Goal: Find specific page/section: Find specific page/section

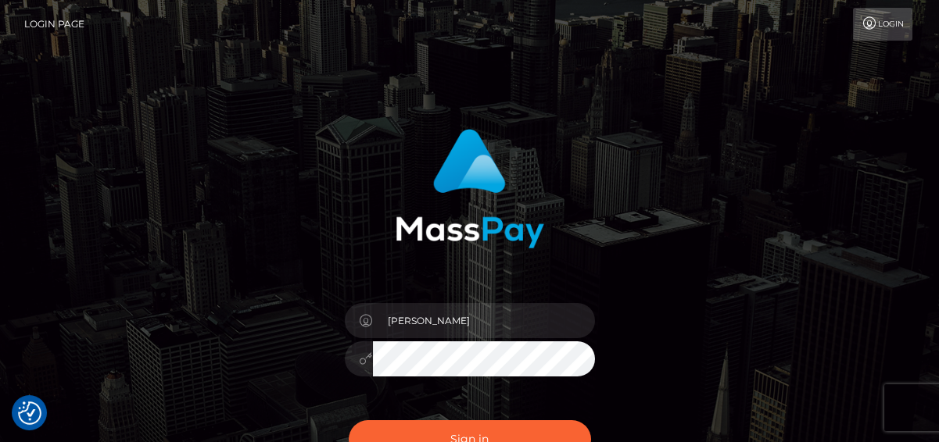
click at [463, 428] on button "Sign in" at bounding box center [470, 439] width 242 height 38
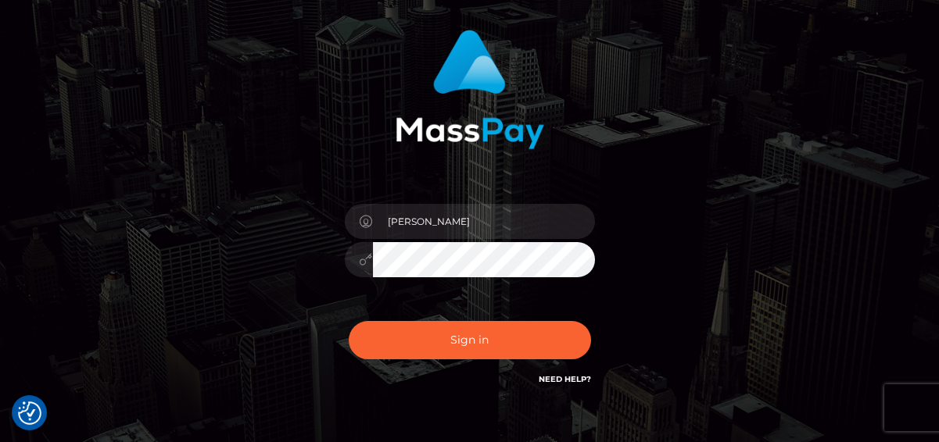
scroll to position [189, 0]
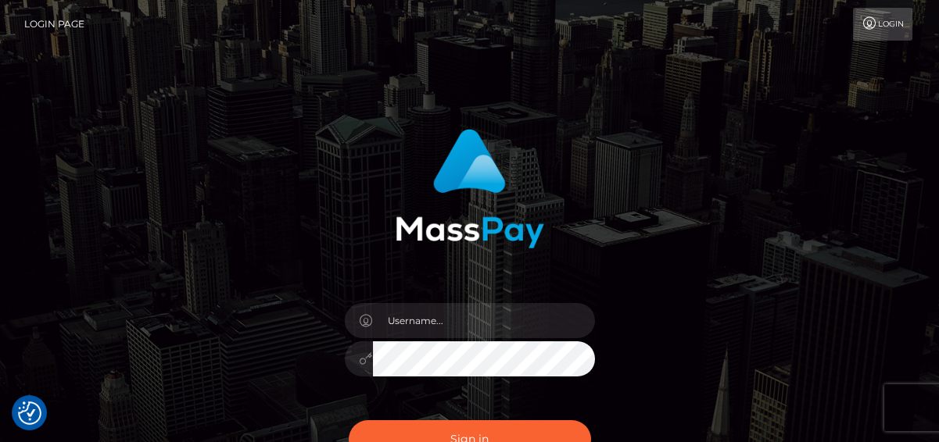
scroll to position [189, 0]
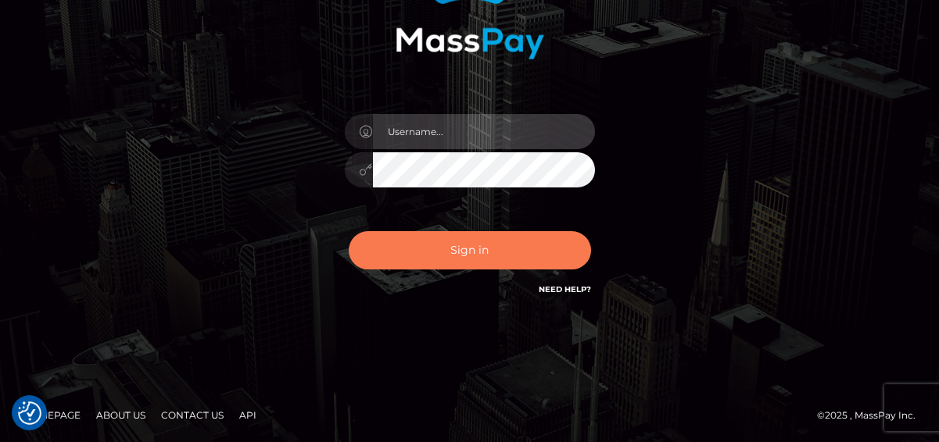
type input "denise"
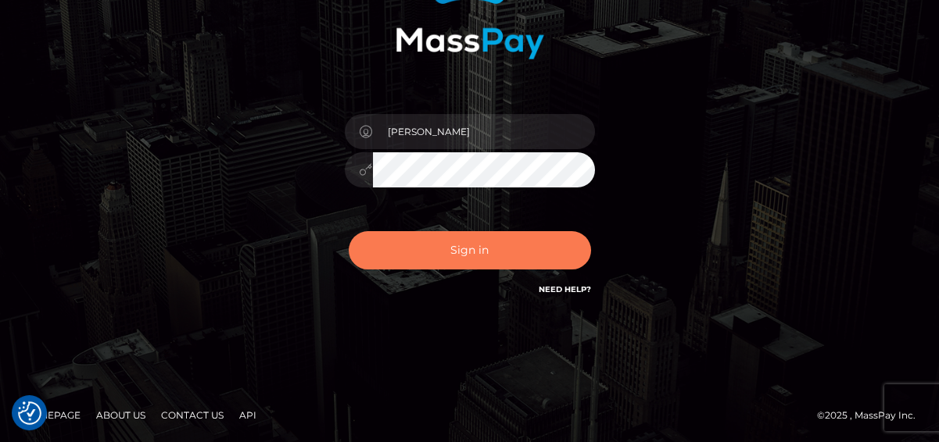
click at [445, 252] on button "Sign in" at bounding box center [470, 250] width 242 height 38
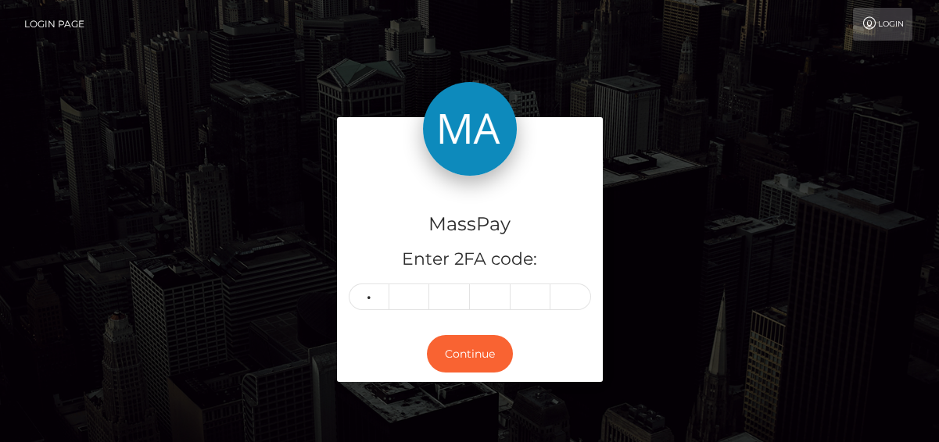
type input "6"
type input "1"
type input "3"
type input "6"
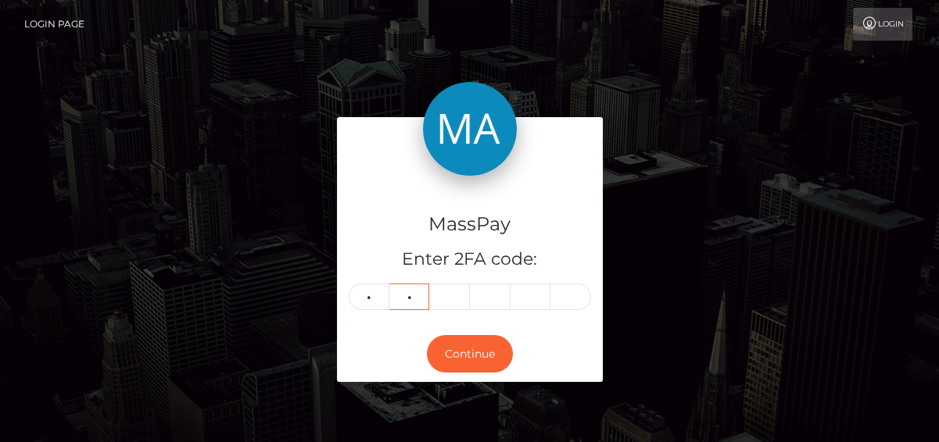
type input "1"
type input "3"
type input "2"
type input "6"
type input "3"
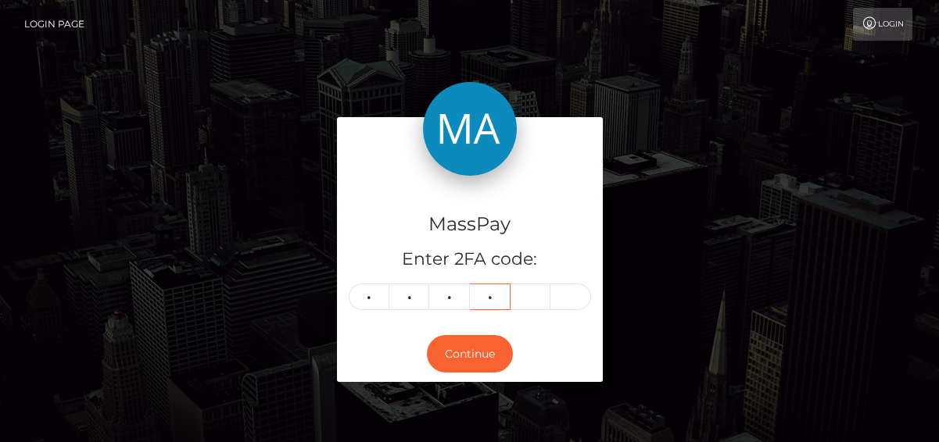
type input "7"
type input "0"
type input "3"
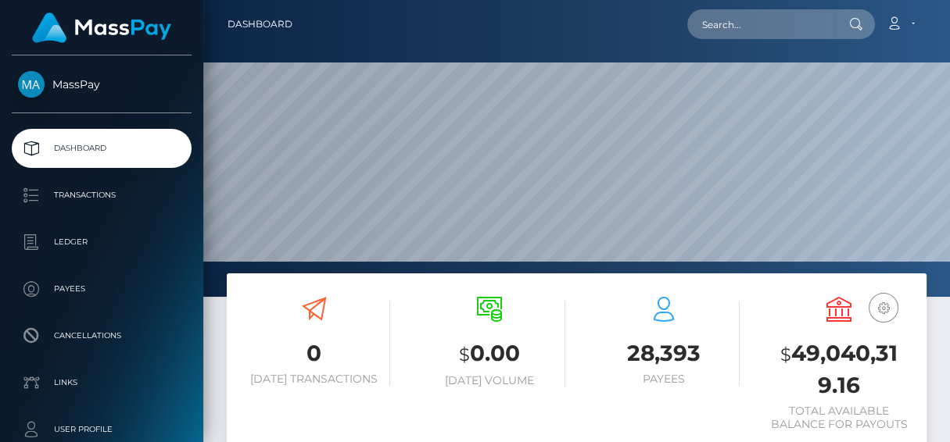
scroll to position [277, 217]
click at [736, 34] on input "text" at bounding box center [760, 24] width 147 height 30
paste input "46587483d3ad4942bbe40813b49520ed"
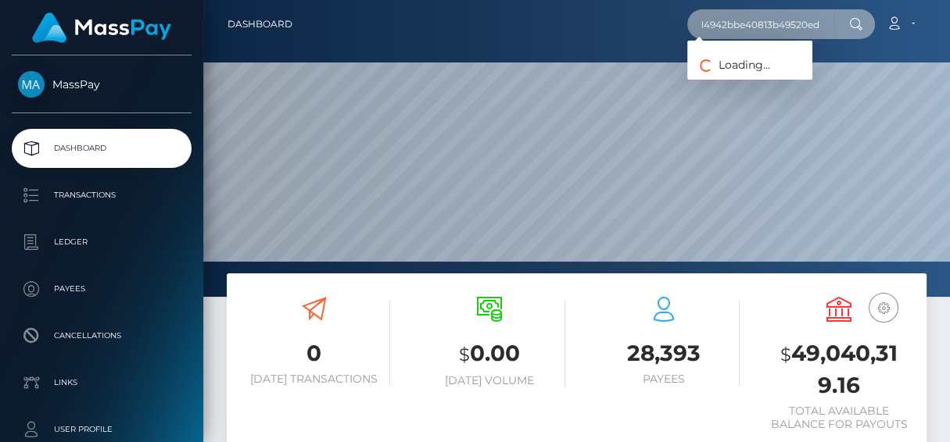
type input "46587483d3ad4942bbe40813b49520ed"
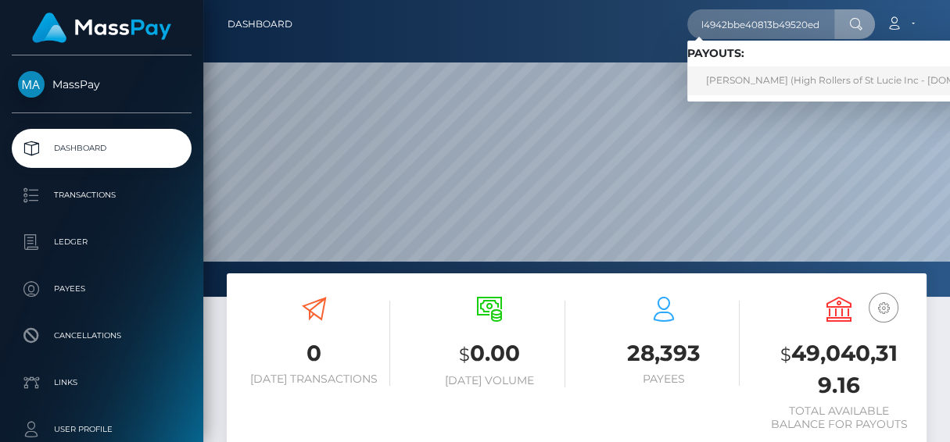
click at [711, 83] on link "THERESA LYNNE KNOX (High Rollers of St Lucie Inc - Luckyrush.io)" at bounding box center [859, 80] width 345 height 29
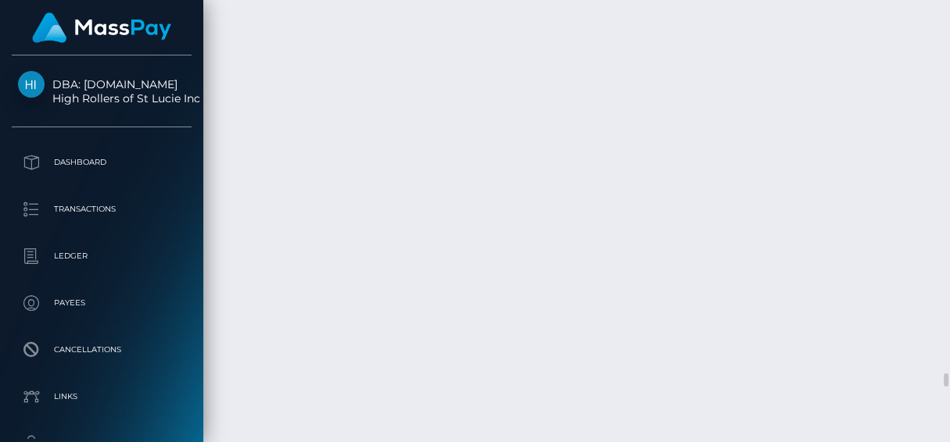
scroll to position [12236, 0]
drag, startPoint x: 404, startPoint y: 248, endPoint x: 486, endPoint y: 282, distance: 89.0
copy td "Confirmation: 46587483d3ad4942bbe40813b49520ed / 68d8f00467b9f0ff58248148"
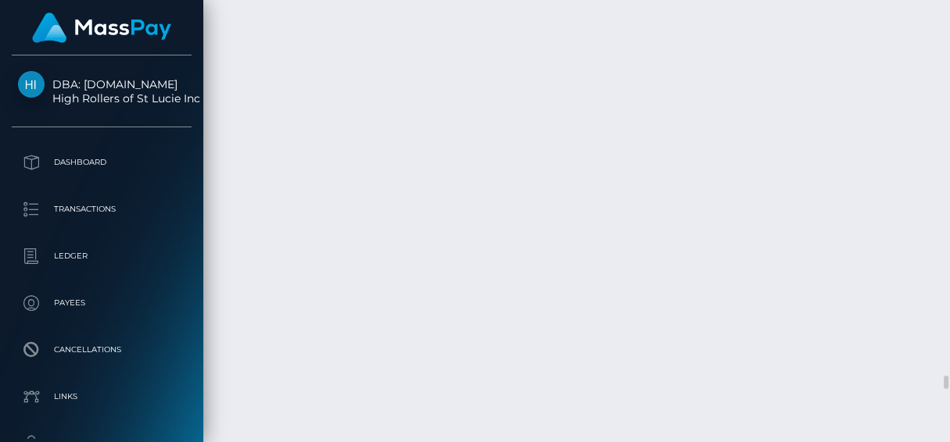
drag, startPoint x: 404, startPoint y: 324, endPoint x: 488, endPoint y: 363, distance: 92.6
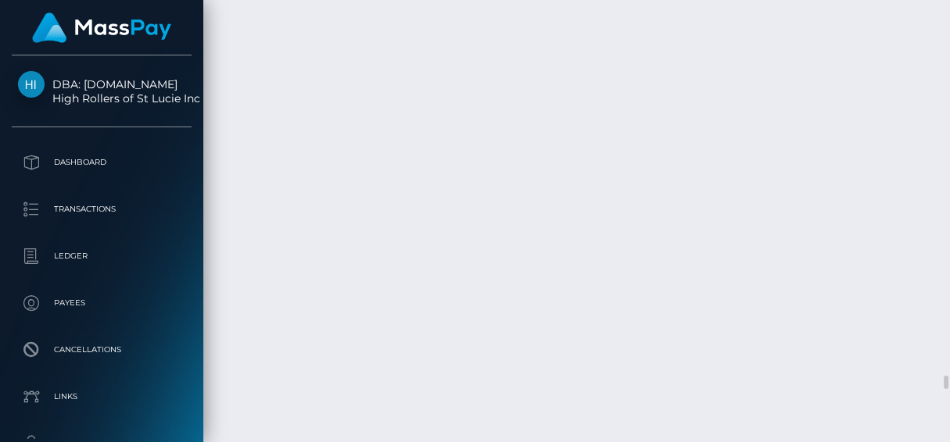
copy td "Confirmation: ef8e4b5237dc43ff8d6127623cbe63e5 / 68d833eb67b9f0ff580a82ae"
drag, startPoint x: 403, startPoint y: 151, endPoint x: 532, endPoint y: 163, distance: 129.6
copy td "Confirmation: e9f1d264bbae4977b8a8407f1fccf9d9"
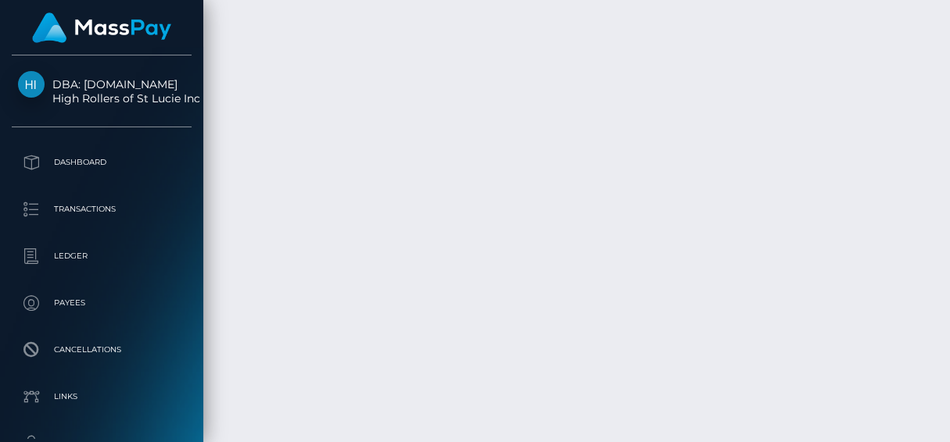
scroll to position [12806, 0]
drag, startPoint x: 403, startPoint y: 227, endPoint x: 477, endPoint y: 251, distance: 77.4
copy td "Confirmation: afccee073d2d44a8837541afeeae2480 / ee6213c5-5c4e-4fd8-83f9-bc8899…"
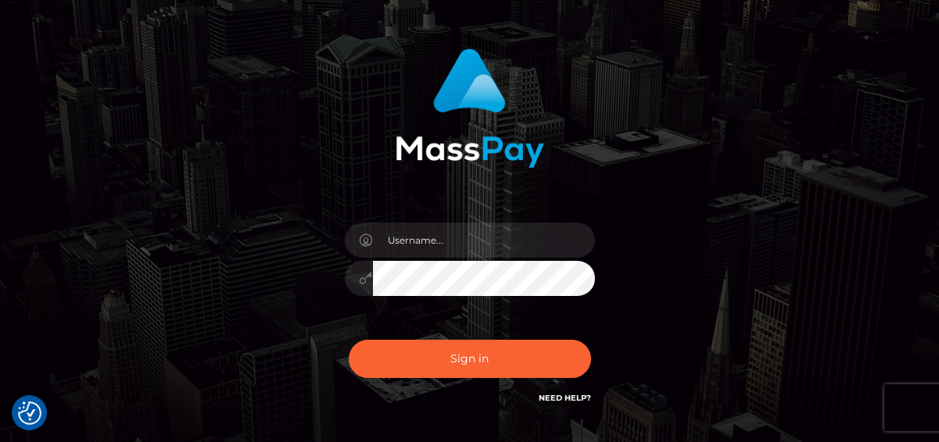
scroll to position [189, 0]
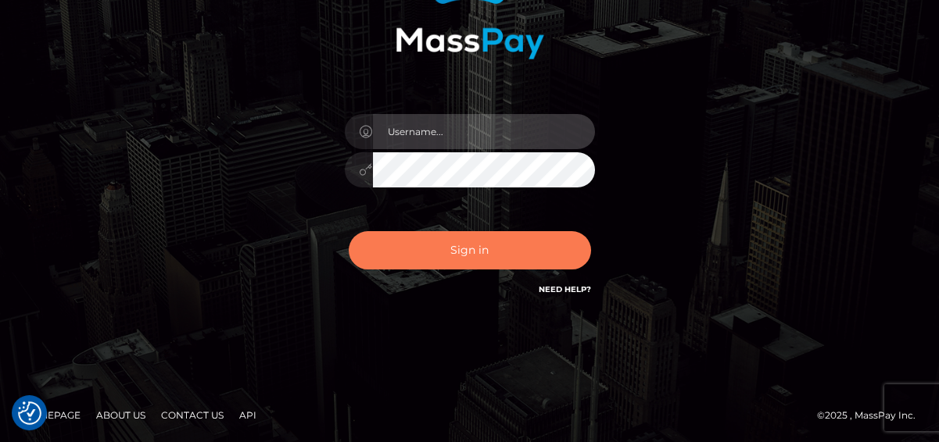
type input "[PERSON_NAME]"
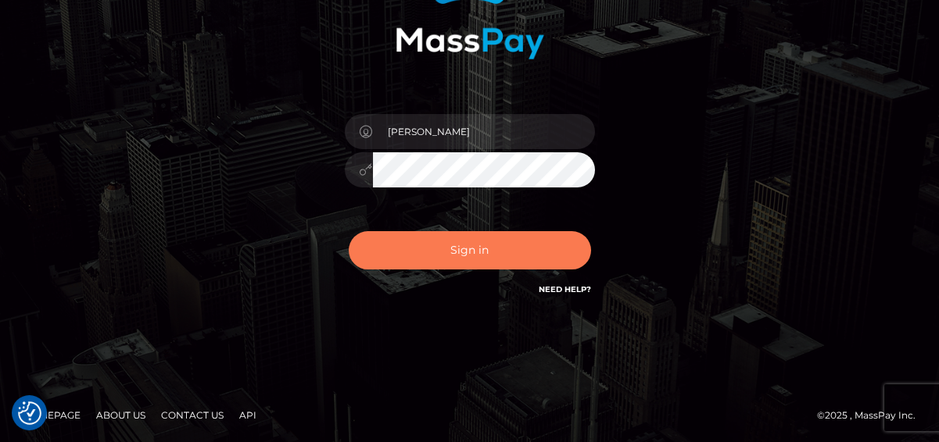
click at [452, 245] on button "Sign in" at bounding box center [470, 250] width 242 height 38
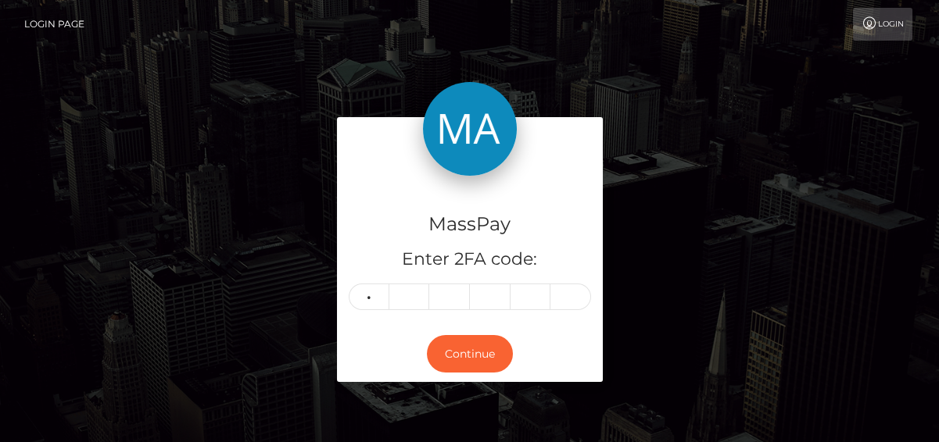
type input "7"
type input "9"
type input "7"
type input "6"
type input "3"
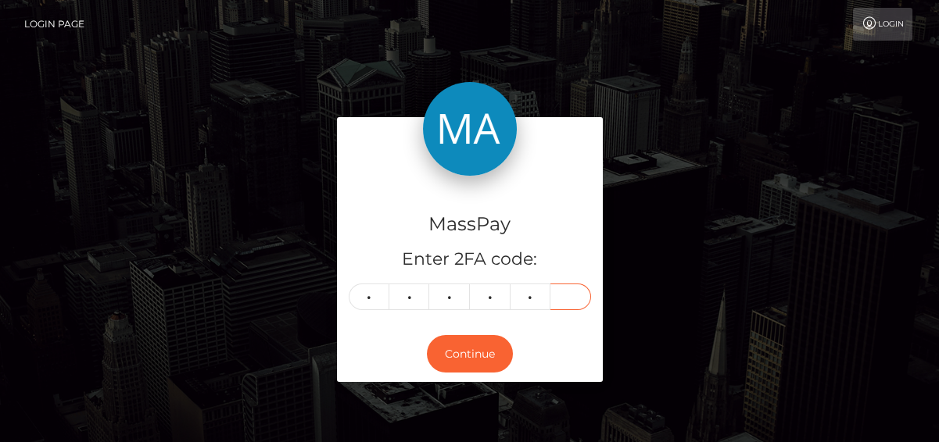
type input "6"
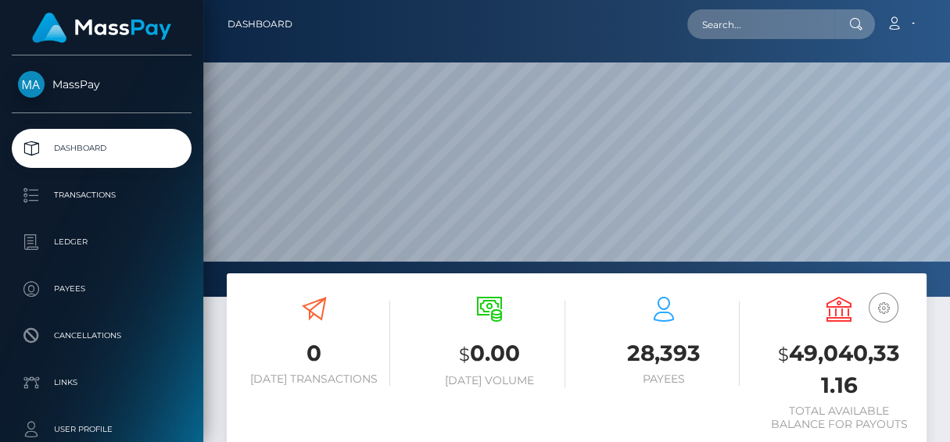
scroll to position [277, 217]
click at [772, 29] on input "text" at bounding box center [760, 24] width 147 height 30
paste input "[EMAIL_ADDRESS][DOMAIN_NAME]"
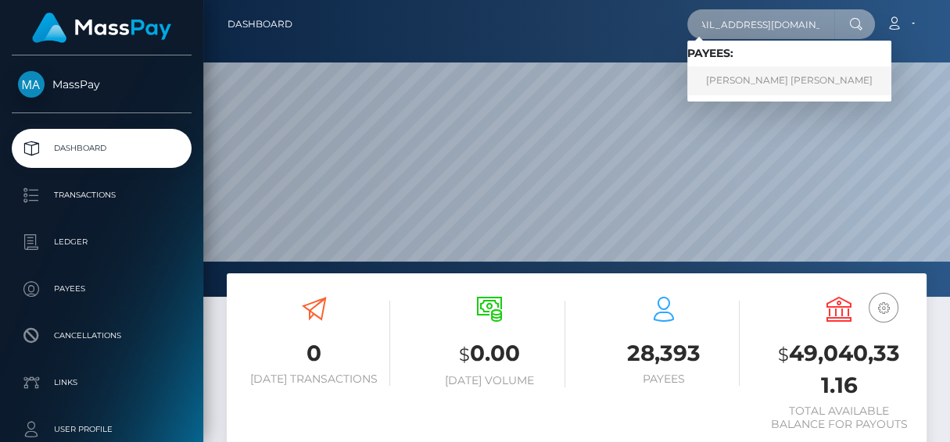
type input "[EMAIL_ADDRESS][DOMAIN_NAME]"
click at [750, 76] on link "Kevin Henry Peart" at bounding box center [789, 80] width 204 height 29
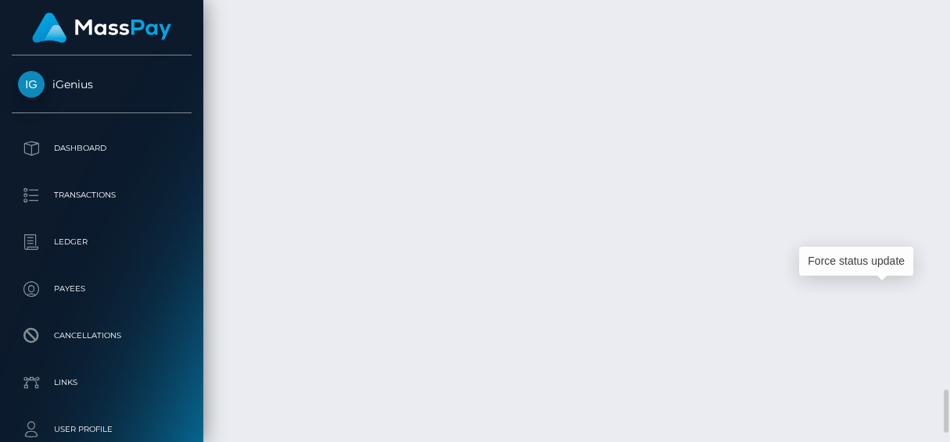
scroll to position [187, 217]
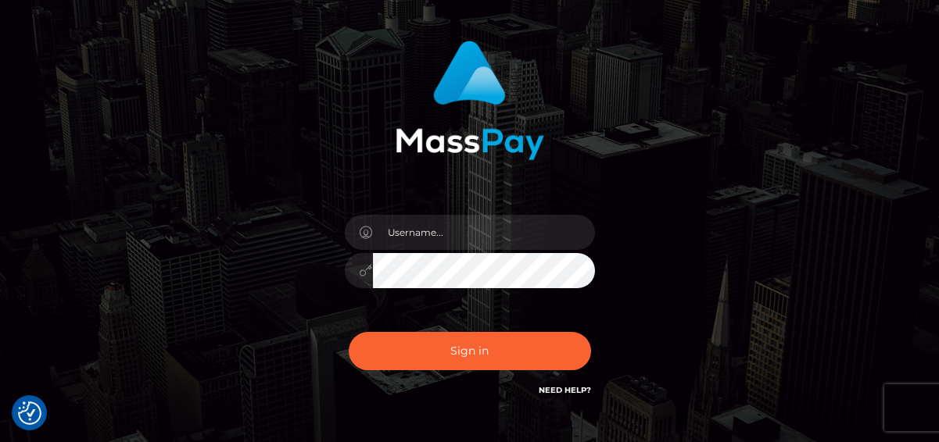
scroll to position [142, 0]
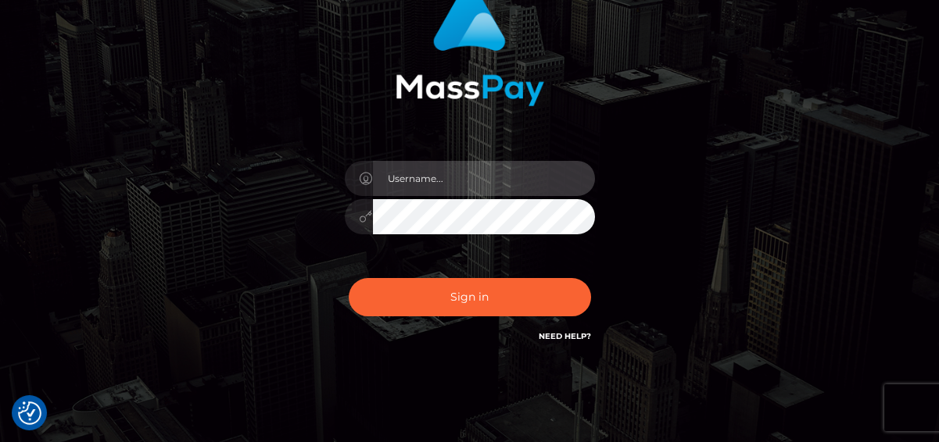
type input "[PERSON_NAME]"
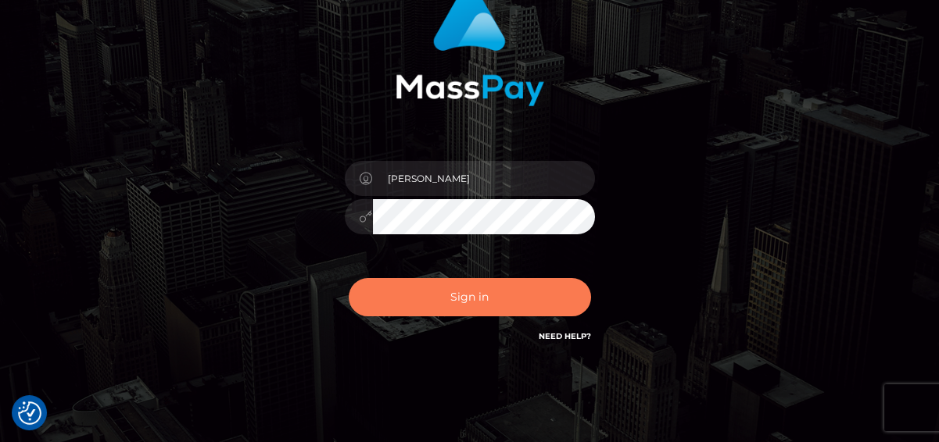
click at [467, 292] on button "Sign in" at bounding box center [470, 297] width 242 height 38
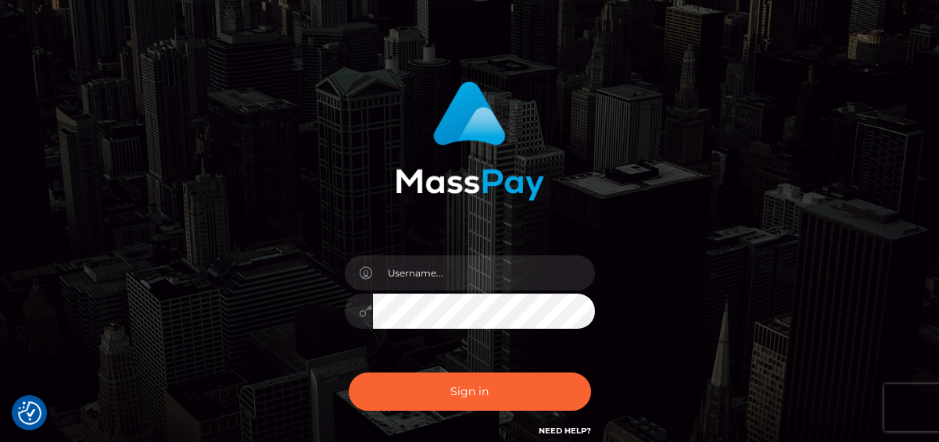
scroll to position [71, 0]
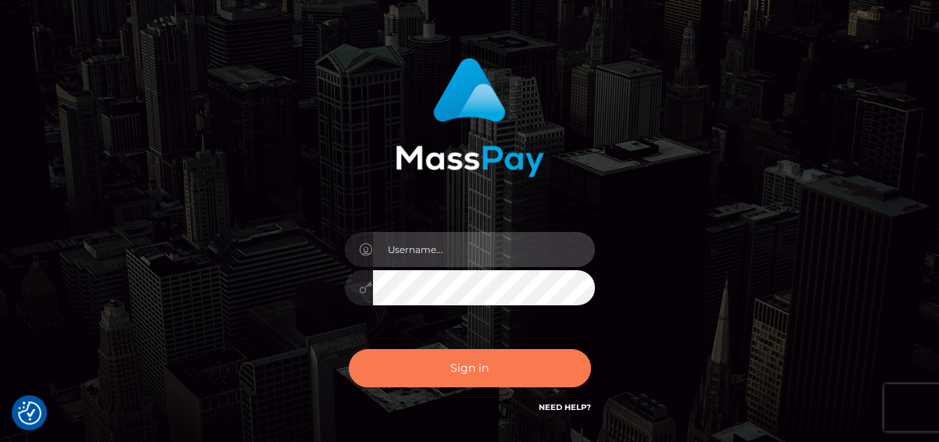
type input "[PERSON_NAME]"
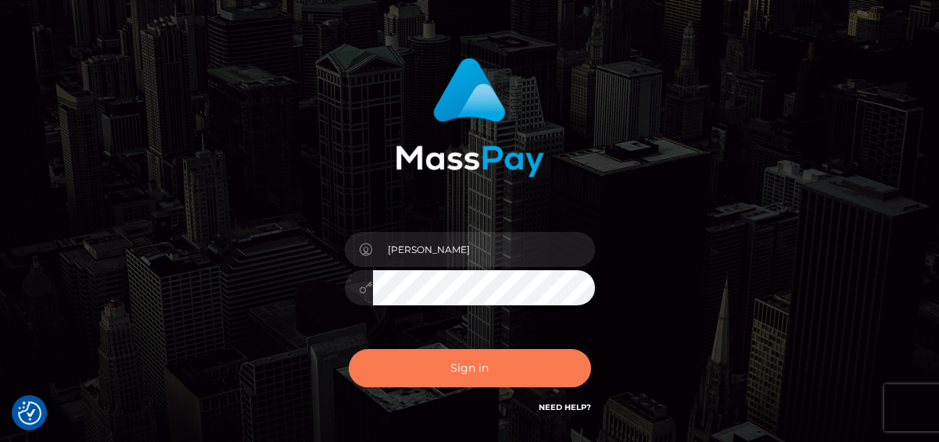
click at [450, 375] on button "Sign in" at bounding box center [470, 368] width 242 height 38
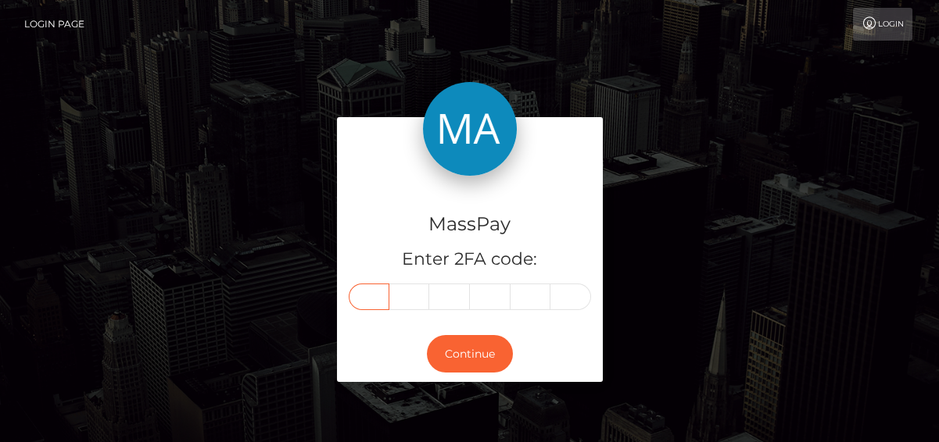
click at [370, 292] on input "text" at bounding box center [369, 297] width 41 height 27
type input "7"
type input "2"
type input "8"
type input "1"
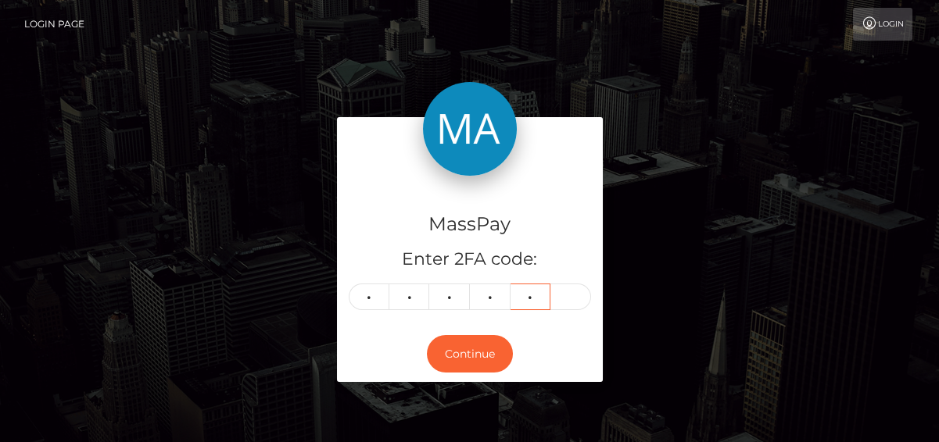
type input "3"
type input "7"
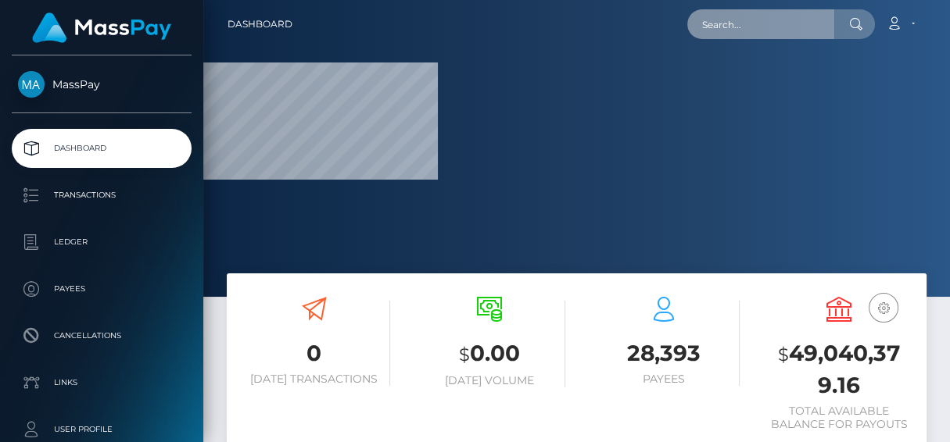
click at [758, 25] on input "text" at bounding box center [760, 24] width 147 height 30
paste input "[EMAIL_ADDRESS][DOMAIN_NAME]"
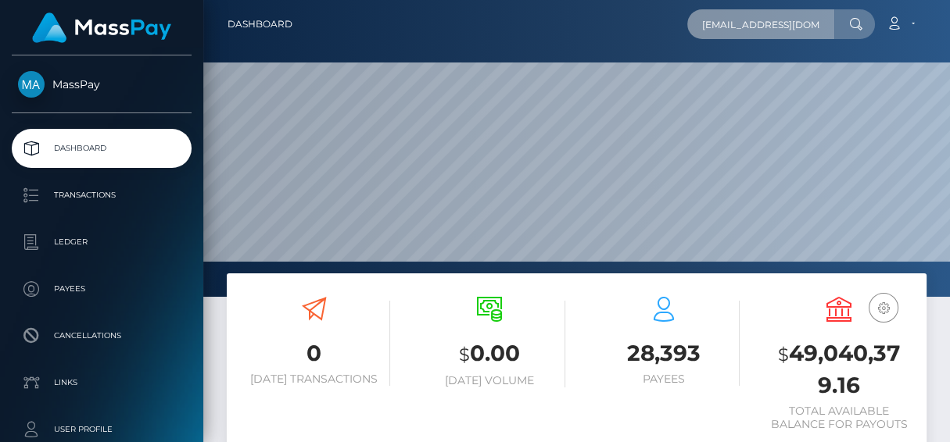
scroll to position [277, 217]
type input "[EMAIL_ADDRESS][DOMAIN_NAME]"
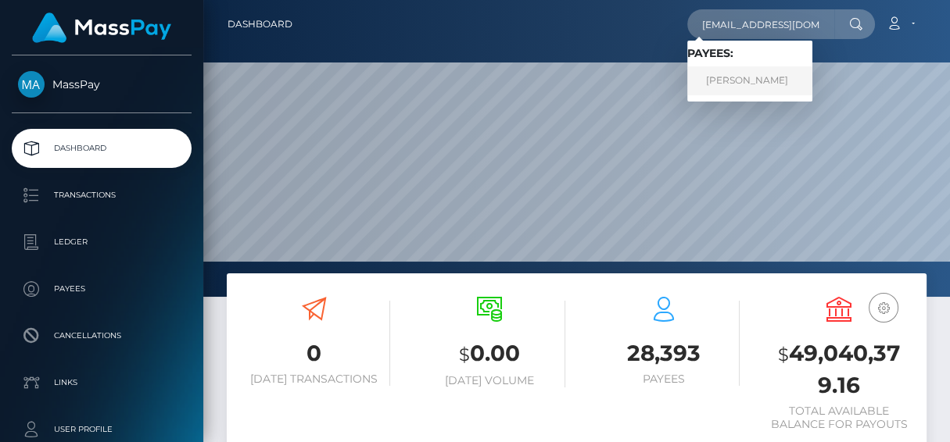
click at [735, 71] on link "[PERSON_NAME]" at bounding box center [749, 80] width 125 height 29
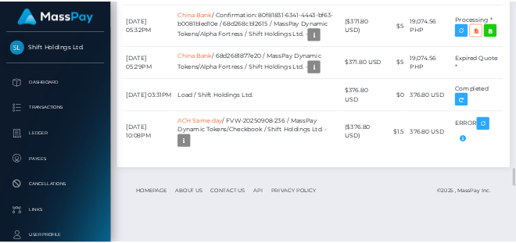
scroll to position [4410, 0]
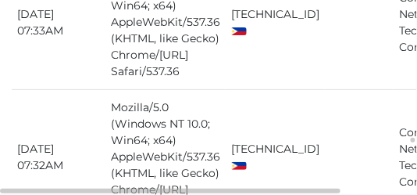
scroll to position [5420, 0]
